Goal: Transaction & Acquisition: Purchase product/service

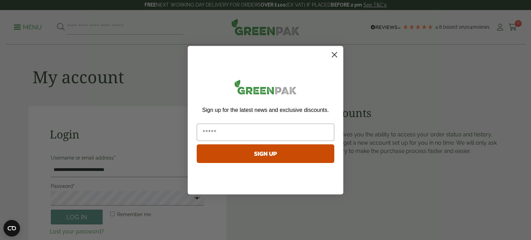
click at [340, 53] on circle "Close dialog" at bounding box center [334, 54] width 11 height 11
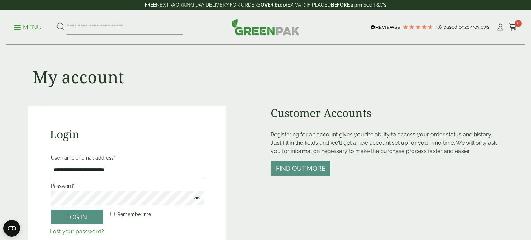
click at [339, 65] on icon "Close dialog" at bounding box center [334, 71] width 12 height 12
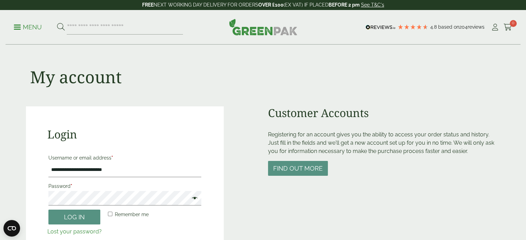
click at [480, 80] on div "My account" at bounding box center [263, 76] width 474 height 62
click at [48, 210] on button "Log in" at bounding box center [74, 217] width 52 height 15
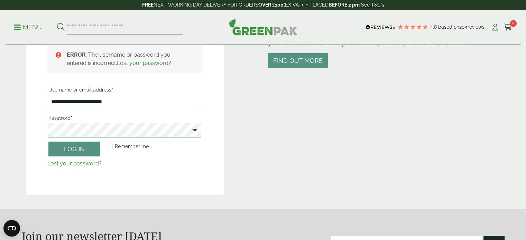
scroll to position [48, 0]
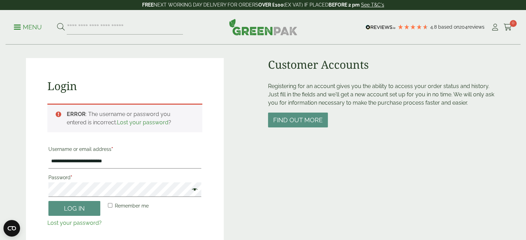
click at [196, 188] on span at bounding box center [192, 190] width 9 height 8
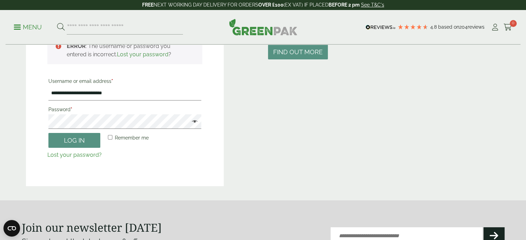
scroll to position [83, 0]
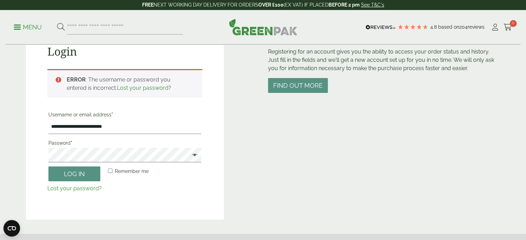
click at [89, 187] on link "Lost your password?" at bounding box center [74, 188] width 54 height 7
drag, startPoint x: 150, startPoint y: 126, endPoint x: 0, endPoint y: 129, distance: 150.4
click at [0, 129] on main "**********" at bounding box center [263, 75] width 526 height 317
type input "**********"
click at [67, 186] on link "Lost your password?" at bounding box center [74, 188] width 54 height 7
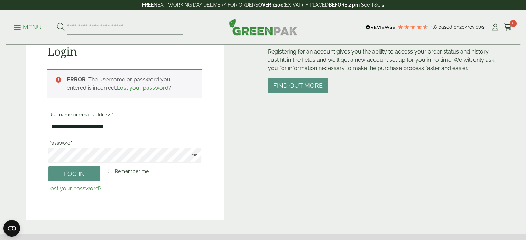
click at [75, 177] on button "Log in" at bounding box center [74, 174] width 52 height 15
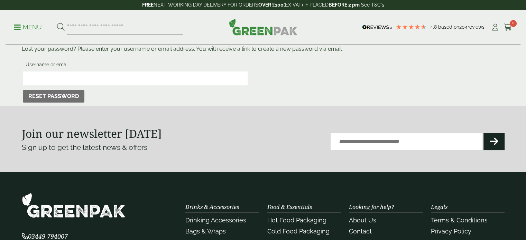
click at [71, 84] on input "Username or email" at bounding box center [135, 79] width 225 height 15
type input "**********"
click at [55, 95] on button "Reset password" at bounding box center [54, 96] width 62 height 12
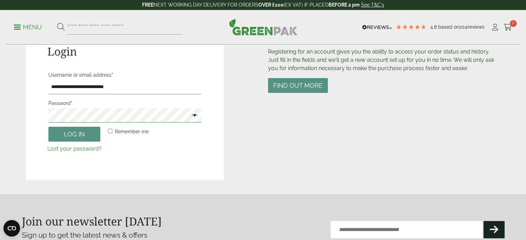
click at [48, 127] on button "Log in" at bounding box center [74, 134] width 52 height 15
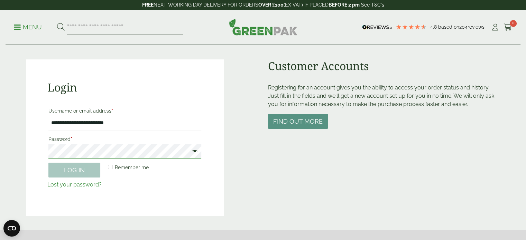
scroll to position [14, 0]
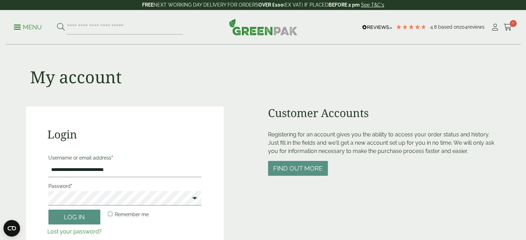
click at [113, 213] on label "Remember me" at bounding box center [127, 215] width 42 height 10
click at [87, 215] on button "Log in" at bounding box center [74, 217] width 52 height 15
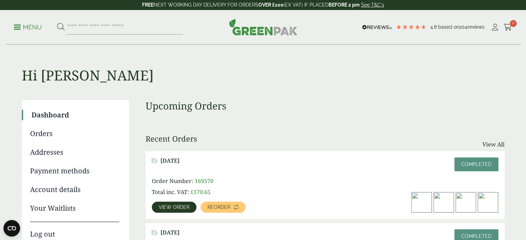
drag, startPoint x: 296, startPoint y: 76, endPoint x: 84, endPoint y: 29, distance: 217.0
click at [295, 75] on h1 "Hi [PERSON_NAME]" at bounding box center [263, 64] width 483 height 39
click at [24, 29] on p "Menu" at bounding box center [28, 27] width 28 height 8
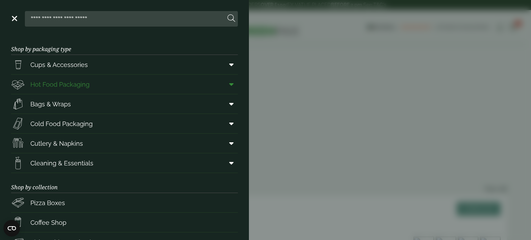
click at [62, 82] on span "Hot Food Packaging" at bounding box center [59, 84] width 59 height 9
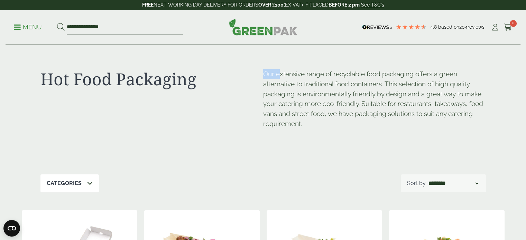
drag, startPoint x: 245, startPoint y: 72, endPoint x: 278, endPoint y: 73, distance: 33.2
click at [278, 73] on div "Hot Food Packaging Our extensive range of recyclable food packaging offers a gr…" at bounding box center [262, 110] width 445 height 130
drag, startPoint x: 295, startPoint y: 69, endPoint x: 285, endPoint y: 73, distance: 10.3
click at [295, 69] on p "Our extensive range of recyclable food packaging offers a green alternative to …" at bounding box center [374, 99] width 223 height 60
drag, startPoint x: 278, startPoint y: 71, endPoint x: 266, endPoint y: 72, distance: 12.5
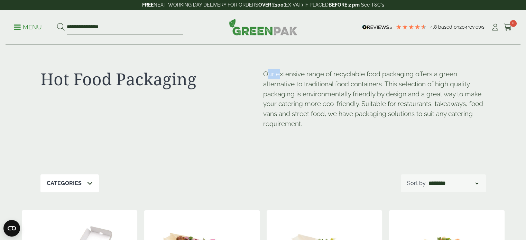
click at [266, 72] on p "Our extensive range of recyclable food packaging offers a green alternative to …" at bounding box center [374, 99] width 223 height 60
click at [260, 72] on h1 "Hot Food Packaging" at bounding box center [151, 79] width 223 height 20
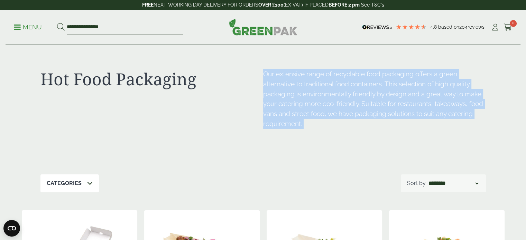
drag, startPoint x: 260, startPoint y: 72, endPoint x: 346, endPoint y: 154, distance: 118.6
click at [346, 154] on div "Hot Food Packaging Our extensive range of recyclable food packaging offers a gr…" at bounding box center [262, 110] width 445 height 130
drag, startPoint x: 307, startPoint y: 123, endPoint x: 260, endPoint y: 72, distance: 68.8
click at [260, 72] on div "Hot Food Packaging Our extensive range of recyclable food packaging offers a gr…" at bounding box center [262, 110] width 445 height 130
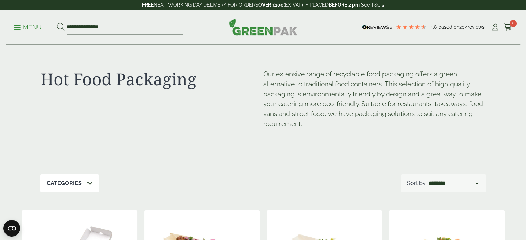
drag, startPoint x: 318, startPoint y: 134, endPoint x: 315, endPoint y: 126, distance: 8.3
click at [318, 131] on div "Our extensive range of recyclable food packaging offers a green alternative to …" at bounding box center [374, 102] width 223 height 67
click at [307, 119] on p "Our extensive range of recyclable food packaging offers a green alternative to …" at bounding box center [374, 99] width 223 height 60
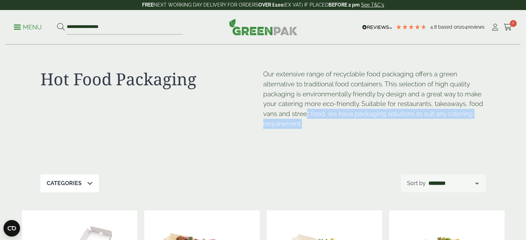
click at [304, 124] on p "Our extensive range of recyclable food packaging offers a green alternative to …" at bounding box center [374, 99] width 223 height 60
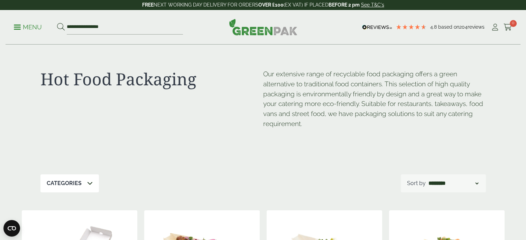
drag, startPoint x: 336, startPoint y: 143, endPoint x: 303, endPoint y: 123, distance: 37.8
click at [335, 141] on div "Our extensive range of recyclable food packaging offers a green alternative to …" at bounding box center [374, 108] width 223 height 78
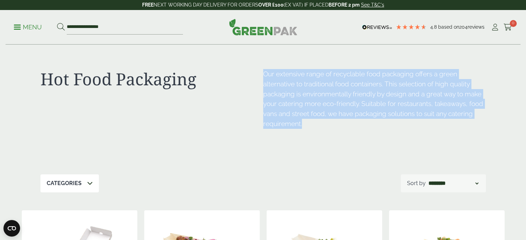
drag, startPoint x: 314, startPoint y: 126, endPoint x: 261, endPoint y: 66, distance: 80.1
click at [261, 66] on div "Hot Food Packaging Our extensive range of recyclable food packaging offers a gr…" at bounding box center [262, 110] width 445 height 130
click at [261, 75] on h1 "Hot Food Packaging" at bounding box center [151, 79] width 223 height 20
click at [254, 74] on h1 "Hot Food Packaging" at bounding box center [151, 79] width 223 height 20
click at [255, 72] on h1 "Hot Food Packaging" at bounding box center [151, 79] width 223 height 20
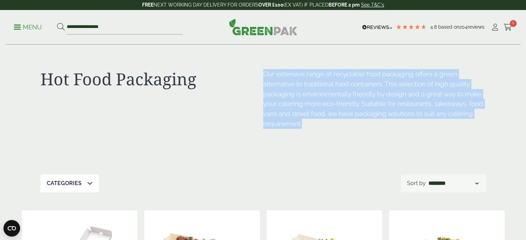
click at [271, 66] on div "Hot Food Packaging Our extensive range of recyclable food packaging offers a gr…" at bounding box center [262, 110] width 445 height 130
click at [256, 72] on h1 "Hot Food Packaging" at bounding box center [151, 79] width 223 height 20
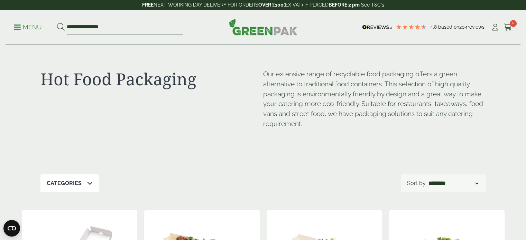
drag, startPoint x: 262, startPoint y: 63, endPoint x: 261, endPoint y: 69, distance: 7.1
click at [262, 63] on div "Hot Food Packaging Our extensive range of recyclable food packaging offers a gr…" at bounding box center [262, 110] width 445 height 130
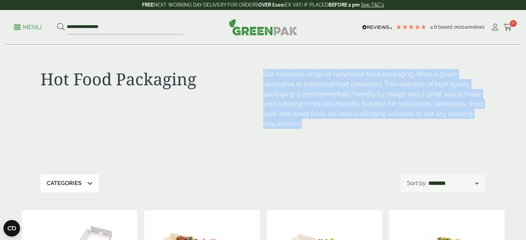
drag, startPoint x: 261, startPoint y: 72, endPoint x: 322, endPoint y: 123, distance: 79.6
click at [322, 123] on div "Hot Food Packaging Our extensive range of recyclable food packaging offers a gr…" at bounding box center [262, 110] width 445 height 130
click at [276, 53] on div "Hot Food Packaging Our extensive range of recyclable food packaging offers a gr…" at bounding box center [262, 110] width 445 height 130
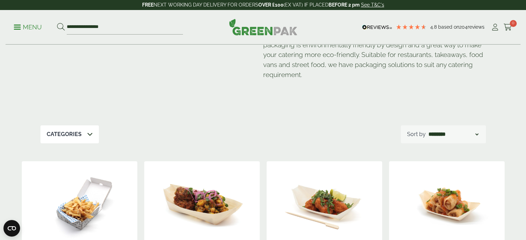
scroll to position [7, 0]
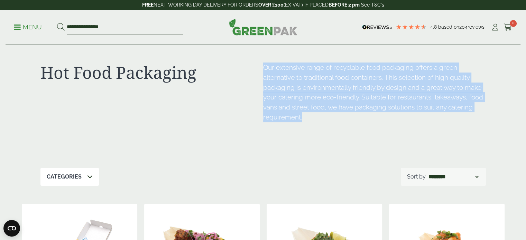
drag, startPoint x: 347, startPoint y: 121, endPoint x: 265, endPoint y: 51, distance: 108.4
click at [263, 55] on div "Hot Food Packaging Our extensive range of recyclable food packaging offers a gr…" at bounding box center [262, 103] width 445 height 130
click at [477, 59] on div "Hot Food Packaging Our extensive range of recyclable food packaging offers a gr…" at bounding box center [262, 103] width 445 height 130
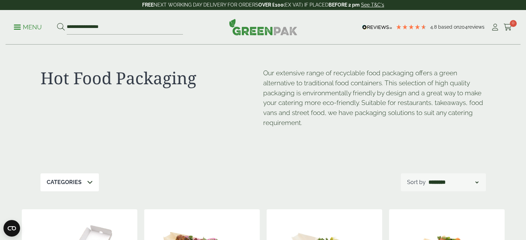
scroll to position [0, 0]
drag, startPoint x: 523, startPoint y: 33, endPoint x: 526, endPoint y: 41, distance: 7.9
click at [525, 43] on div "**********" at bounding box center [263, 27] width 526 height 35
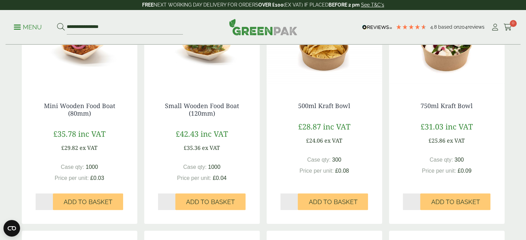
scroll to position [449, 0]
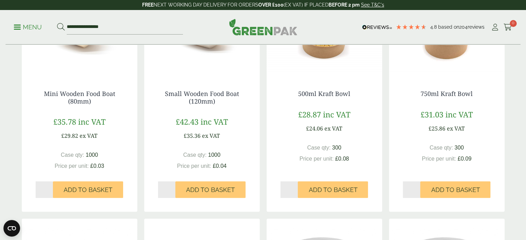
click at [415, 191] on input "*" at bounding box center [412, 190] width 18 height 17
type input "*"
click at [419, 186] on input "*" at bounding box center [412, 190] width 18 height 17
click at [434, 188] on span "Add to Basket" at bounding box center [455, 190] width 49 height 8
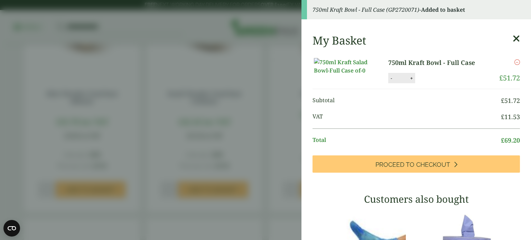
click at [512, 36] on div "My Basket 750ml Kraft Bowl - Full Case 750ml Kraft Bowl - Full Case quantity - …" at bounding box center [417, 232] width 230 height 409
click at [513, 37] on icon at bounding box center [516, 39] width 7 height 10
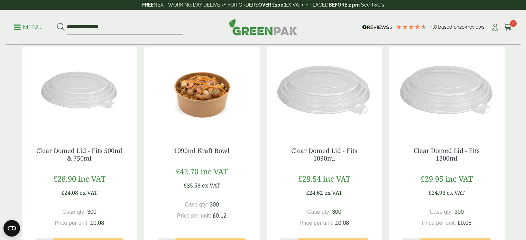
scroll to position [657, 0]
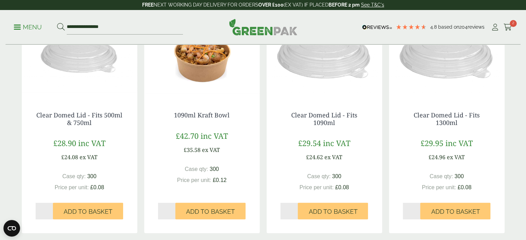
type input "*"
click at [49, 210] on input "*" at bounding box center [45, 211] width 18 height 17
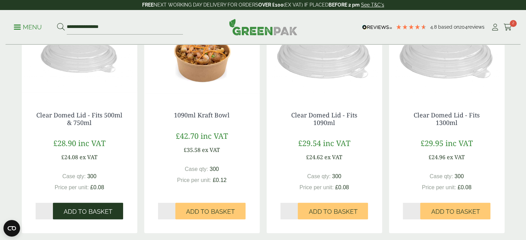
click at [68, 208] on span "Add to Basket" at bounding box center [88, 212] width 49 height 8
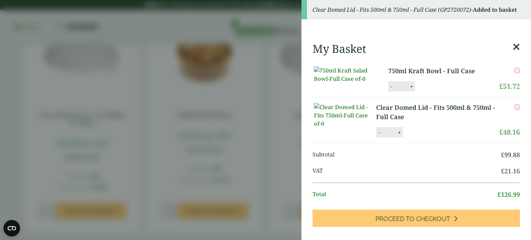
click at [513, 48] on icon at bounding box center [516, 47] width 7 height 10
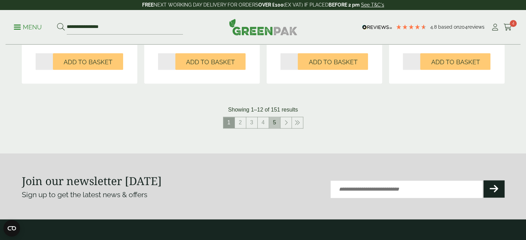
scroll to position [795, 0]
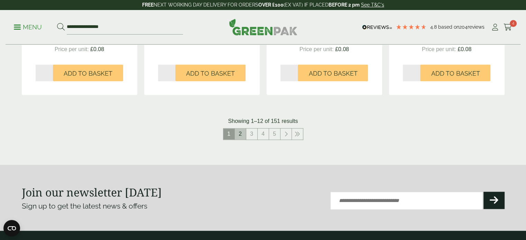
click at [239, 136] on link "2" at bounding box center [240, 134] width 11 height 11
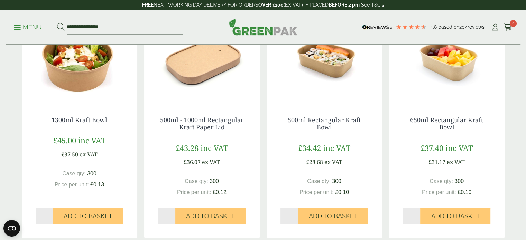
scroll to position [138, 0]
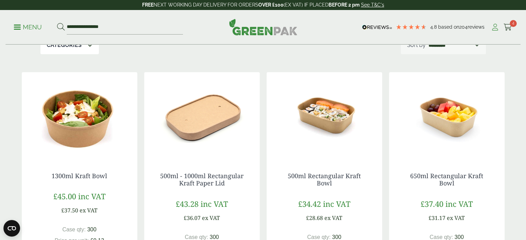
click at [491, 31] on link "My Account" at bounding box center [495, 27] width 9 height 10
click at [492, 29] on icon at bounding box center [495, 27] width 9 height 7
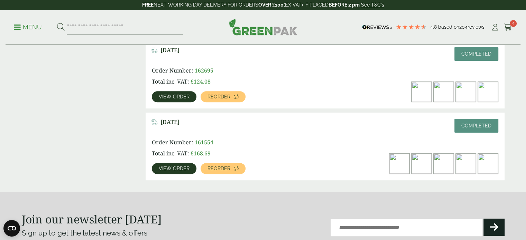
scroll to position [346, 0]
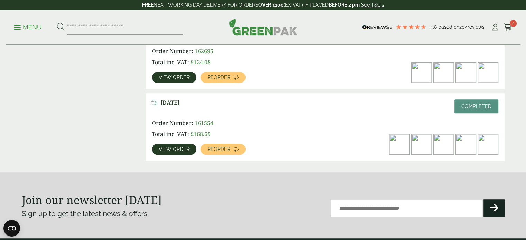
click at [180, 148] on span "View order" at bounding box center [174, 149] width 31 height 5
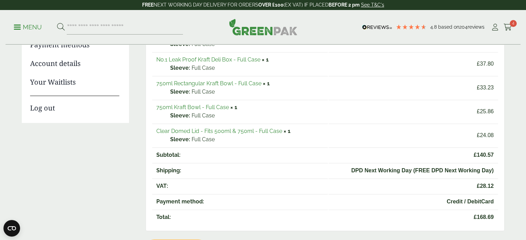
scroll to position [35, 0]
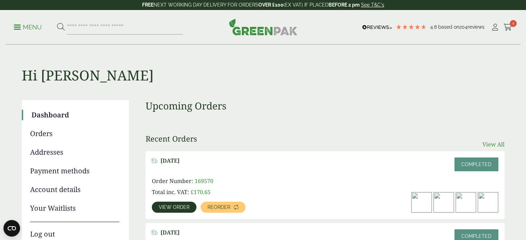
drag, startPoint x: 488, startPoint y: 138, endPoint x: 489, endPoint y: 147, distance: 9.0
click at [488, 138] on div "Recent Orders View All" at bounding box center [325, 142] width 359 height 17
click at [489, 145] on link "View All" at bounding box center [493, 144] width 22 height 8
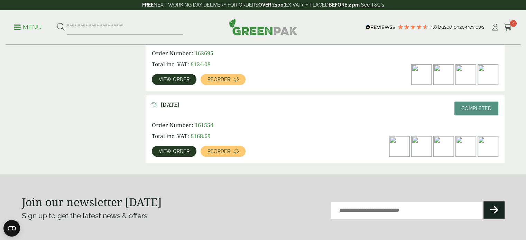
scroll to position [297, 0]
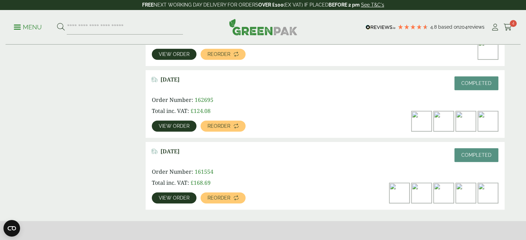
click at [417, 201] on img at bounding box center [421, 193] width 20 height 20
drag, startPoint x: 150, startPoint y: 197, endPoint x: 157, endPoint y: 195, distance: 7.1
click at [151, 197] on div "[DATE] Completed Order Number: 161554 Total inc. VAT: £ 168.69 View order Reord…" at bounding box center [325, 176] width 359 height 68
click at [159, 196] on link "View order" at bounding box center [174, 198] width 45 height 11
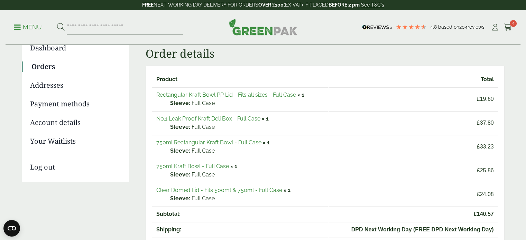
scroll to position [69, 0]
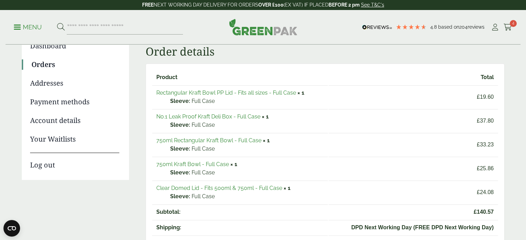
click at [217, 118] on link "No.1 Leak Proof Kraft Deli Box - Full Case" at bounding box center [208, 116] width 104 height 7
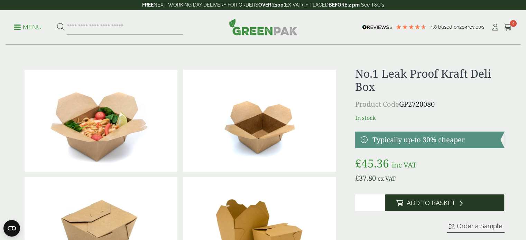
click at [409, 204] on span "Add to Basket" at bounding box center [430, 204] width 49 height 8
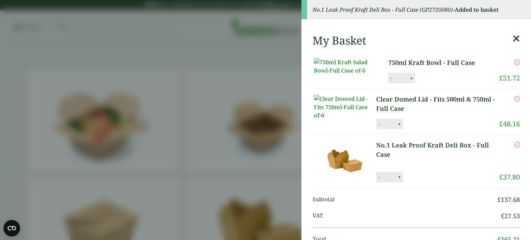
click at [513, 40] on icon at bounding box center [516, 39] width 7 height 10
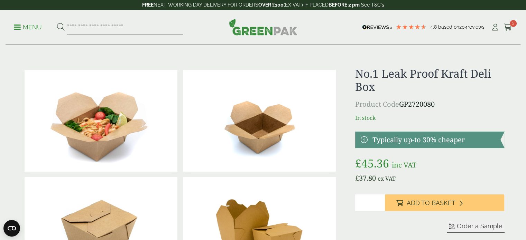
click at [19, 27] on span at bounding box center [17, 27] width 7 height 1
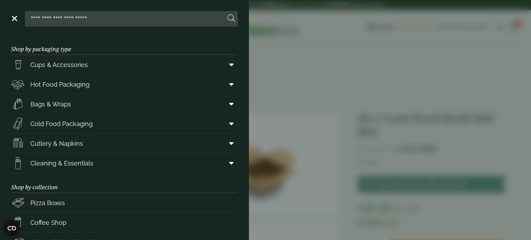
click at [16, 18] on span at bounding box center [13, 18] width 7 height 1
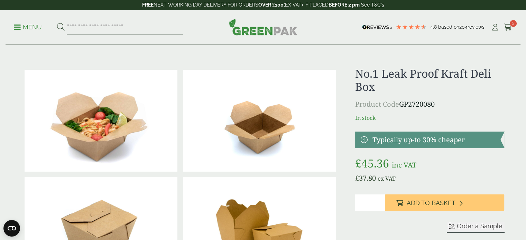
click at [14, 29] on div "Menu 4.8 Based on 204 reviews My Account 5" at bounding box center [263, 27] width 515 height 35
click at [15, 28] on link "Menu" at bounding box center [28, 26] width 28 height 7
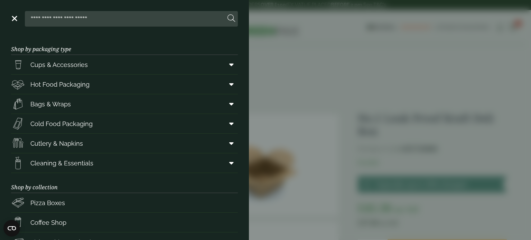
click at [16, 17] on link "Menu" at bounding box center [13, 18] width 7 height 7
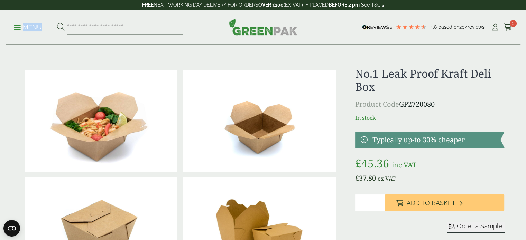
click at [33, 40] on div "Menu 4.8 Based on 204 reviews My Account 5" at bounding box center [263, 27] width 515 height 35
click at [19, 28] on link "Menu" at bounding box center [28, 26] width 28 height 7
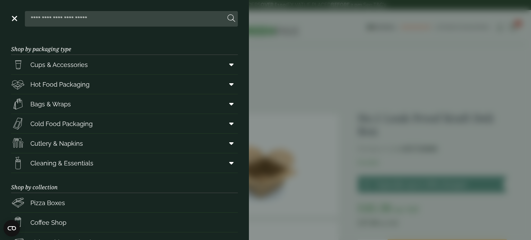
click at [17, 18] on span at bounding box center [13, 18] width 7 height 1
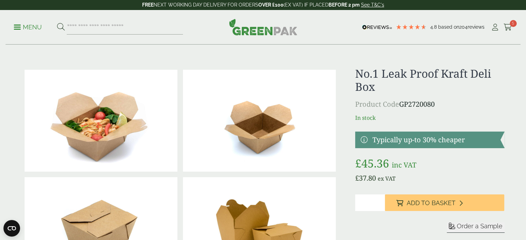
click at [21, 27] on p "Menu" at bounding box center [28, 27] width 28 height 8
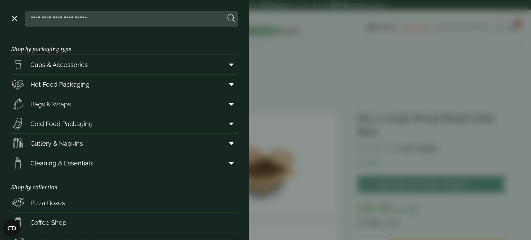
click at [86, 17] on input "search" at bounding box center [127, 18] width 198 height 15
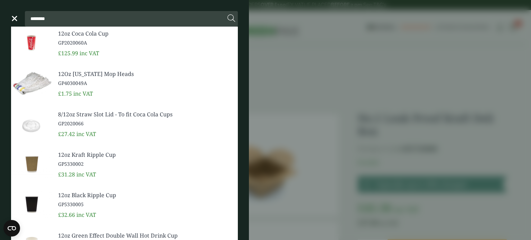
type input "********"
click at [228, 14] on button at bounding box center [232, 18] width 8 height 9
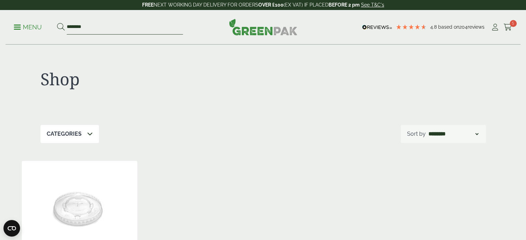
click at [106, 22] on input "********" at bounding box center [125, 27] width 116 height 15
type input "****"
click at [57, 23] on button at bounding box center [61, 27] width 8 height 9
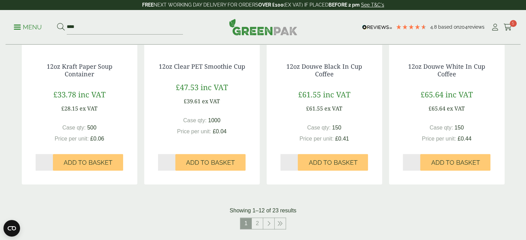
scroll to position [657, 0]
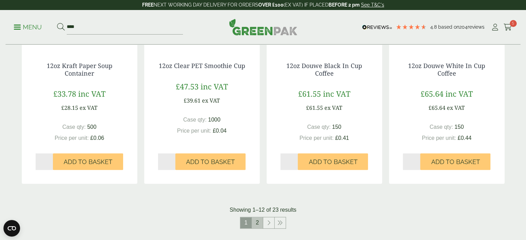
click at [258, 223] on link "2" at bounding box center [257, 222] width 11 height 11
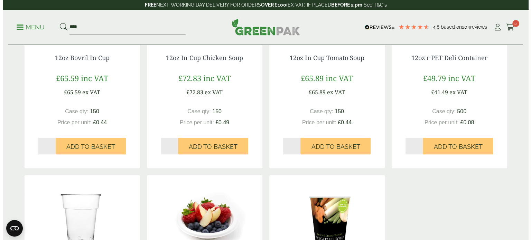
scroll to position [380, 0]
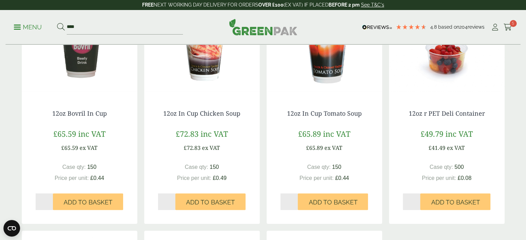
click at [14, 26] on div "Menu **** 4.8 Based on 204 reviews Cart" at bounding box center [263, 27] width 515 height 35
click at [15, 25] on link "Menu" at bounding box center [28, 26] width 28 height 7
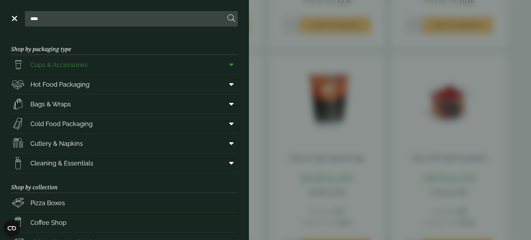
click at [92, 68] on link "Cups & Accessories" at bounding box center [124, 64] width 227 height 19
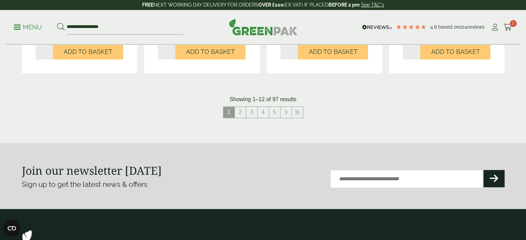
scroll to position [761, 0]
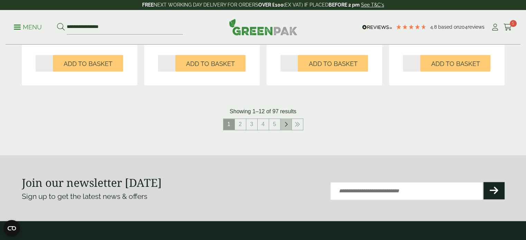
click at [289, 130] on link at bounding box center [285, 124] width 11 height 11
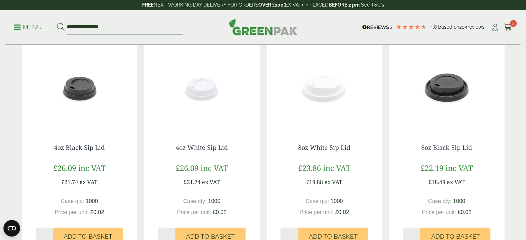
scroll to position [761, 0]
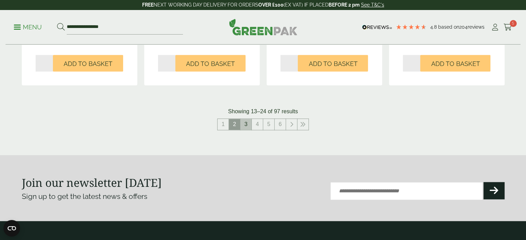
click at [246, 123] on link "3" at bounding box center [245, 124] width 11 height 11
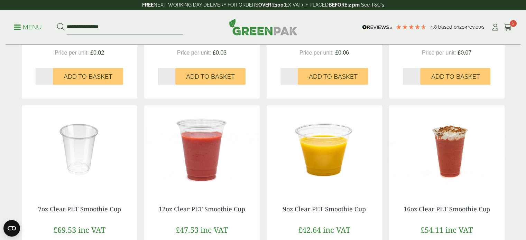
scroll to position [761, 0]
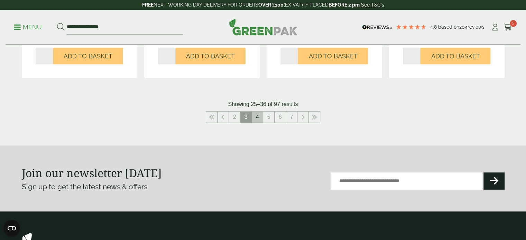
click at [257, 117] on link "4" at bounding box center [257, 117] width 11 height 11
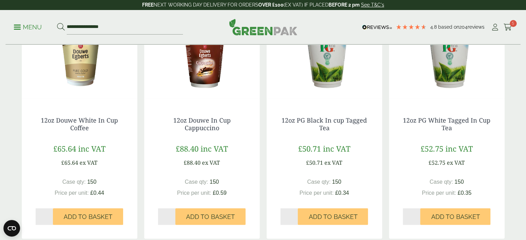
scroll to position [830, 0]
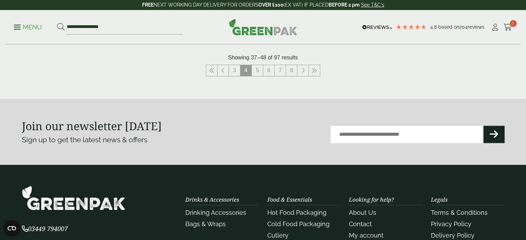
click at [253, 67] on link "5" at bounding box center [257, 70] width 11 height 11
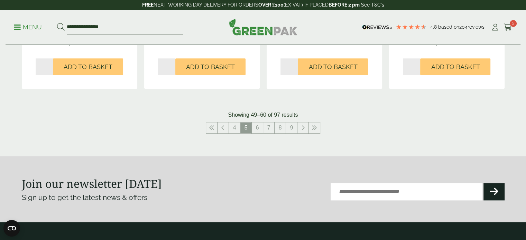
scroll to position [726, 0]
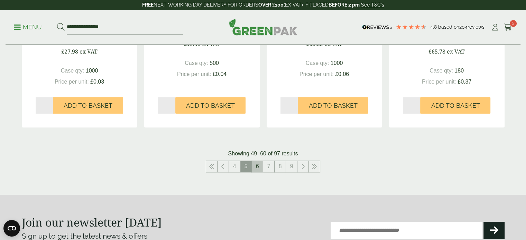
click at [260, 168] on link "6" at bounding box center [257, 166] width 11 height 11
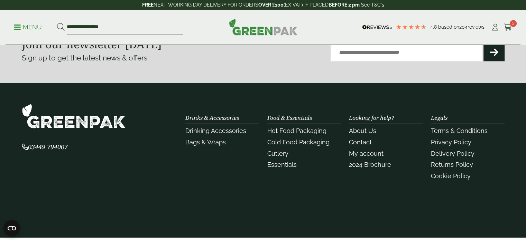
scroll to position [816, 0]
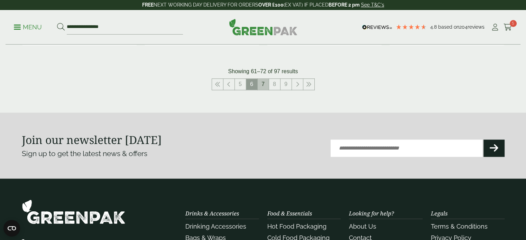
click at [261, 87] on link "7" at bounding box center [263, 84] width 11 height 11
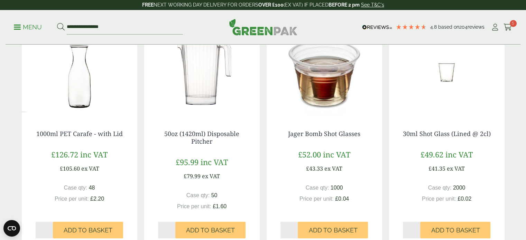
scroll to position [609, 0]
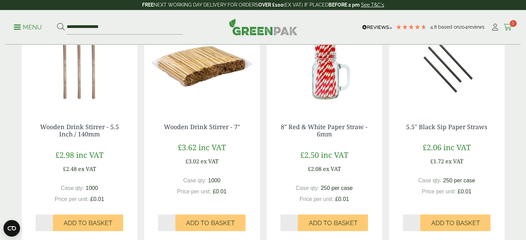
click at [513, 26] on span "5" at bounding box center [513, 23] width 7 height 7
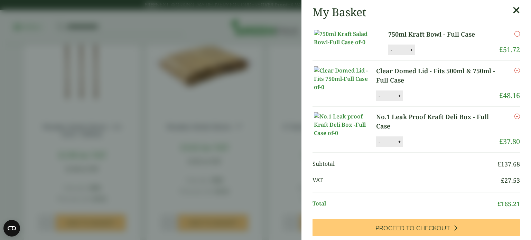
drag, startPoint x: 0, startPoint y: 105, endPoint x: 4, endPoint y: 100, distance: 6.6
click at [2, 105] on aside "My Basket 750ml Kraft Bowl - Full Case 750ml Kraft Bowl - Full Case quantity - …" at bounding box center [265, 120] width 531 height 240
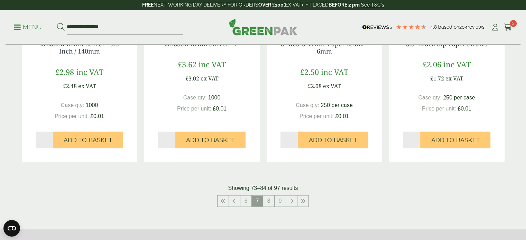
scroll to position [690, 0]
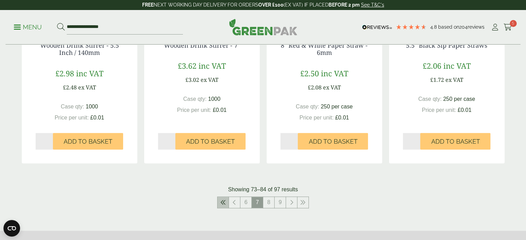
click at [225, 203] on icon at bounding box center [223, 203] width 6 height 6
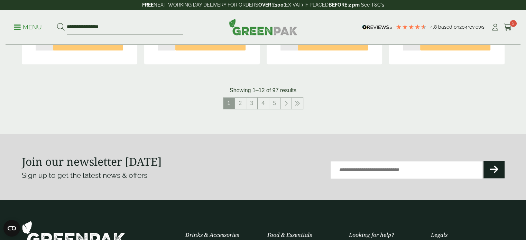
scroll to position [794, 0]
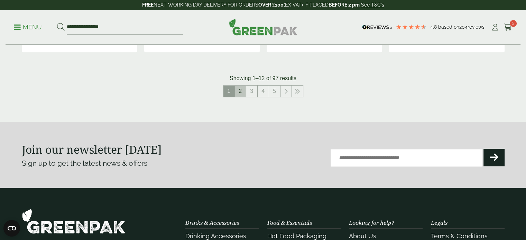
click at [243, 92] on link "2" at bounding box center [240, 91] width 11 height 11
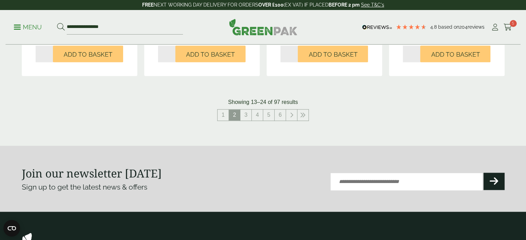
scroll to position [794, 0]
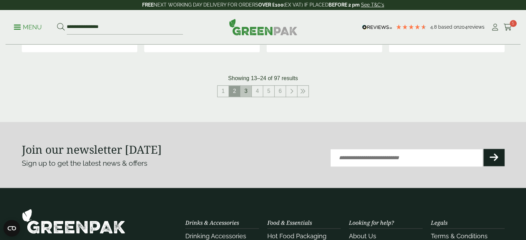
click at [245, 89] on link "3" at bounding box center [245, 91] width 11 height 11
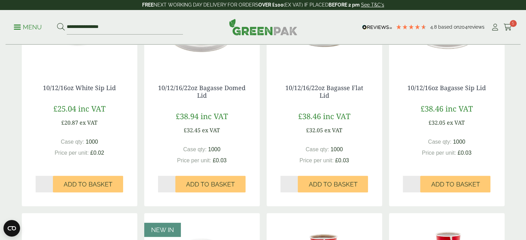
scroll to position [68, 0]
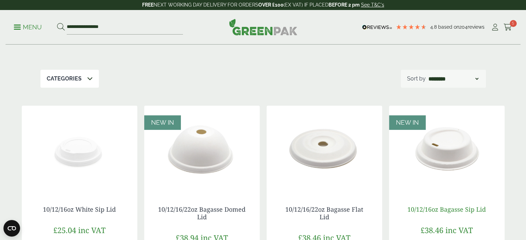
click at [441, 206] on link "10/12/16oz Bagasse Sip Lid" at bounding box center [446, 209] width 78 height 8
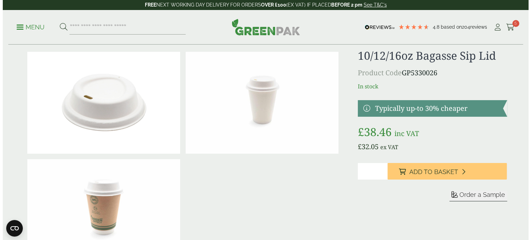
scroll to position [35, 0]
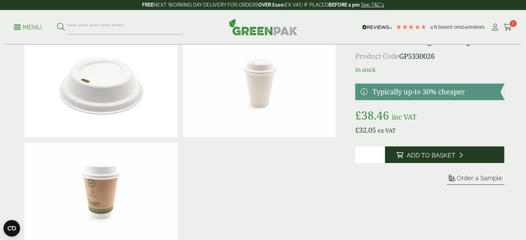
click at [441, 155] on span "Add to Basket" at bounding box center [430, 156] width 49 height 8
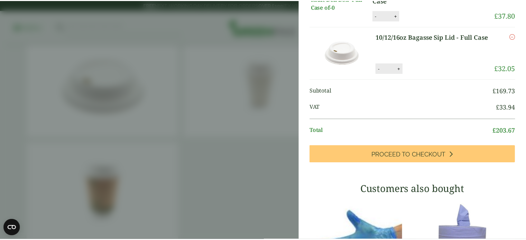
scroll to position [173, 0]
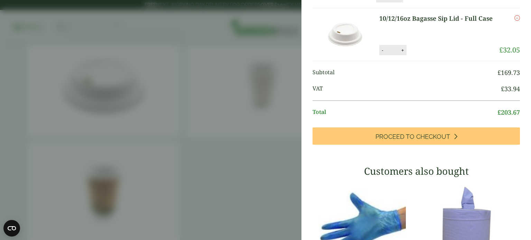
click at [197, 123] on aside "10/12/16oz Bagasse Sip Lid - Full Case (GP5330026) - Added to basket My Basket …" at bounding box center [265, 120] width 531 height 240
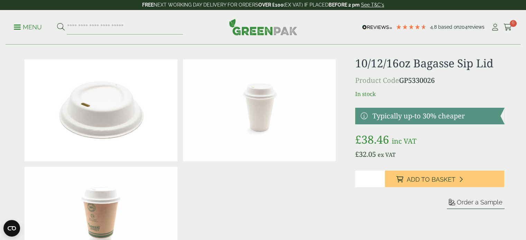
scroll to position [0, 0]
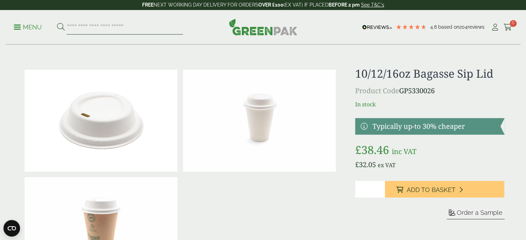
click at [120, 21] on input "search" at bounding box center [125, 27] width 116 height 15
type input "******"
click at [57, 23] on button at bounding box center [61, 27] width 8 height 9
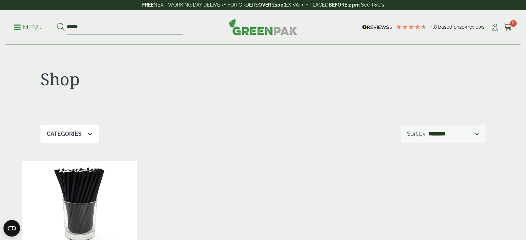
click at [17, 27] on span at bounding box center [17, 27] width 7 height 1
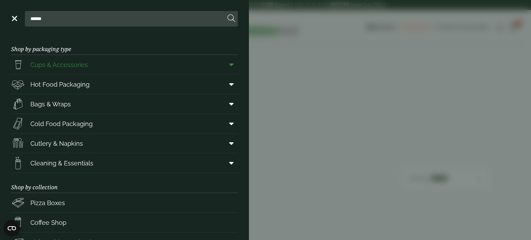
click at [228, 64] on span at bounding box center [230, 64] width 16 height 13
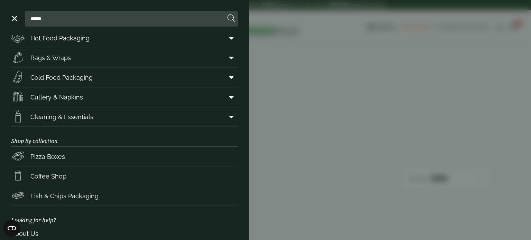
scroll to position [242, 0]
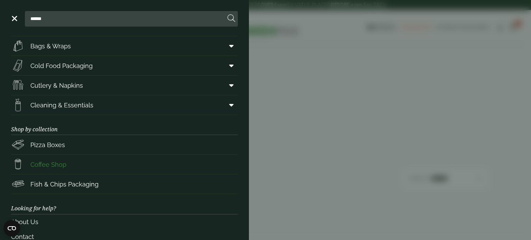
click at [55, 162] on span "Coffee Shop" at bounding box center [48, 164] width 36 height 9
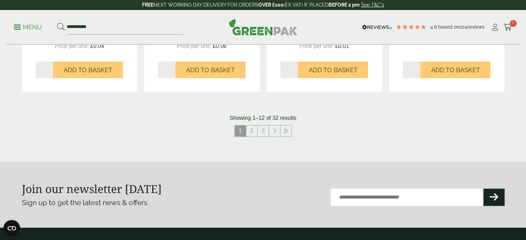
scroll to position [795, 0]
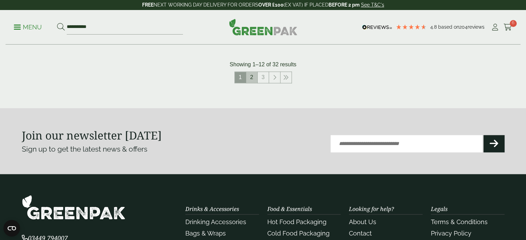
click at [257, 75] on link "2" at bounding box center [251, 77] width 11 height 11
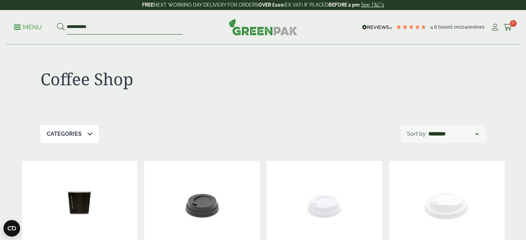
click at [0, 35] on div "**********" at bounding box center [263, 27] width 526 height 35
type input "***"
click at [57, 23] on button at bounding box center [61, 27] width 8 height 9
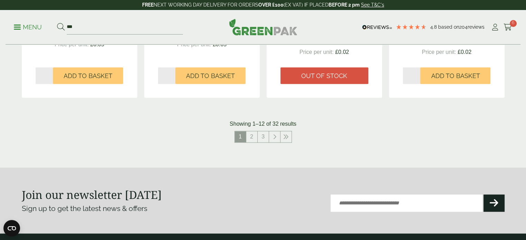
scroll to position [726, 0]
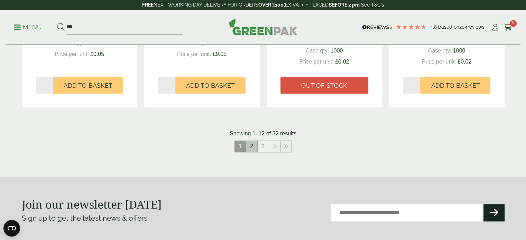
click at [252, 148] on link "2" at bounding box center [251, 146] width 11 height 11
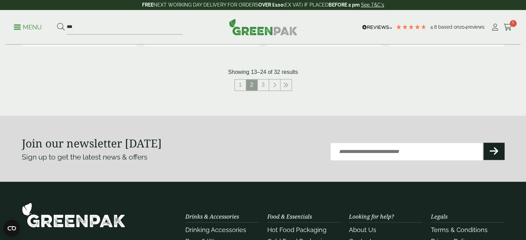
scroll to position [795, 0]
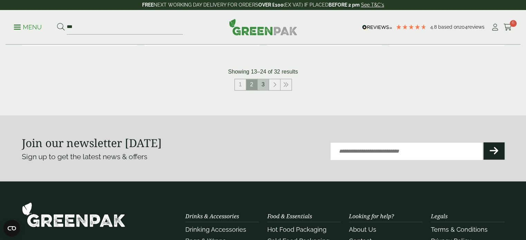
click at [260, 88] on link "3" at bounding box center [263, 84] width 11 height 11
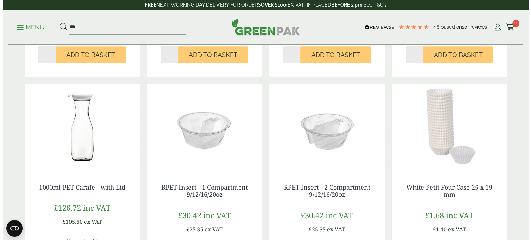
scroll to position [243, 0]
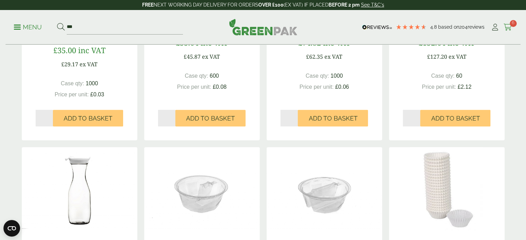
click at [508, 29] on icon at bounding box center [507, 27] width 9 height 7
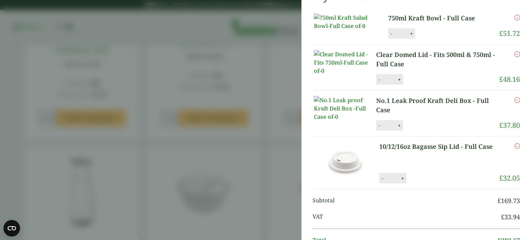
scroll to position [0, 0]
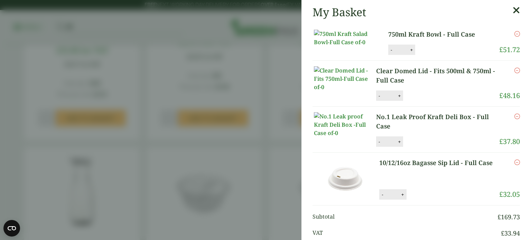
click at [412, 131] on link "No.1 Leak Proof Kraft Deli Box - Full Case" at bounding box center [437, 121] width 123 height 19
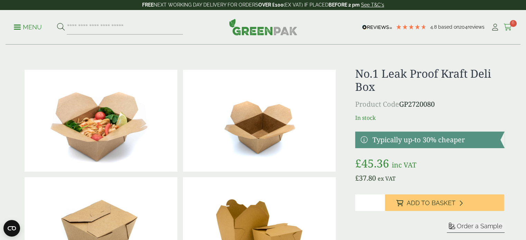
click at [511, 32] on link "Cart 6" at bounding box center [507, 27] width 9 height 10
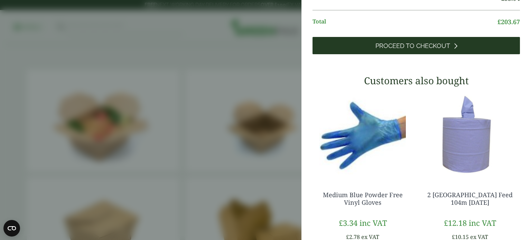
scroll to position [242, 0]
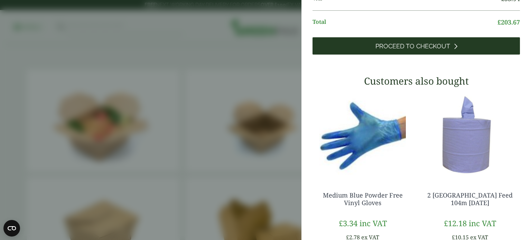
click at [422, 50] on span "Proceed to Checkout" at bounding box center [412, 47] width 75 height 8
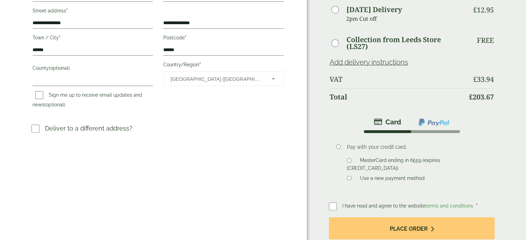
scroll to position [207, 0]
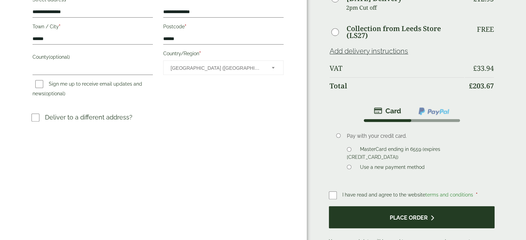
click at [386, 216] on button "Place order" at bounding box center [412, 217] width 166 height 22
